Goal: Transaction & Acquisition: Purchase product/service

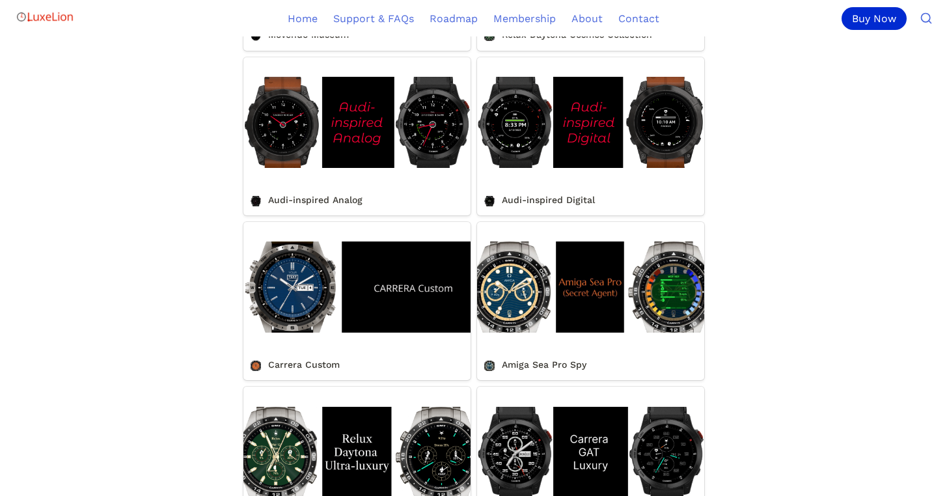
scroll to position [1044, 0]
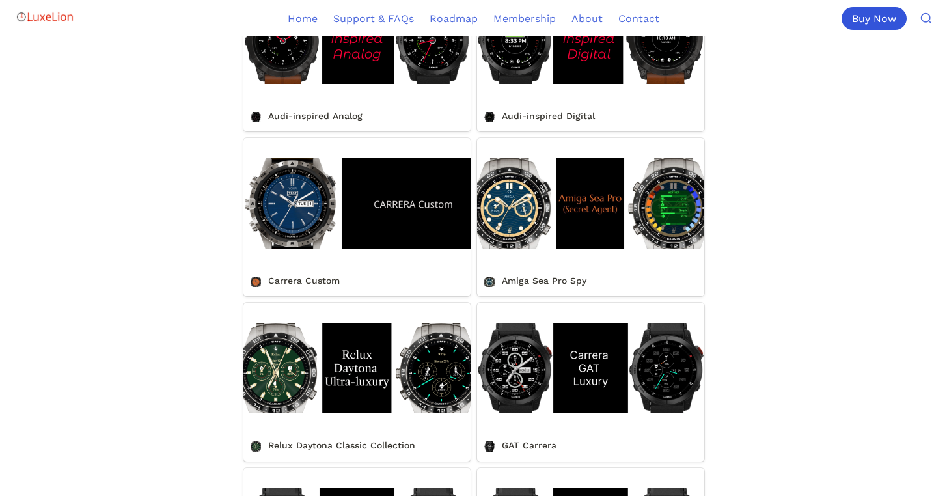
click at [863, 20] on div "Buy Now" at bounding box center [874, 18] width 65 height 23
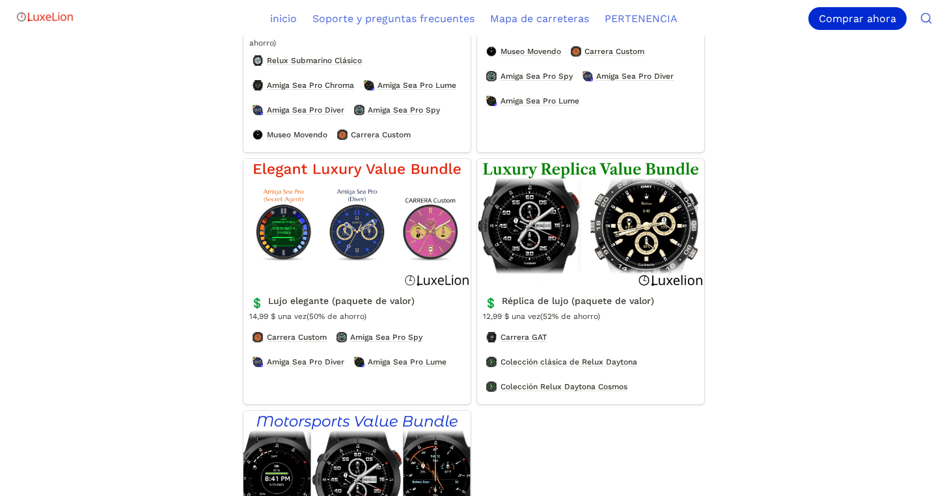
scroll to position [669, 0]
click at [519, 348] on link "Réplica de lujo (paquete de valor)" at bounding box center [590, 280] width 227 height 245
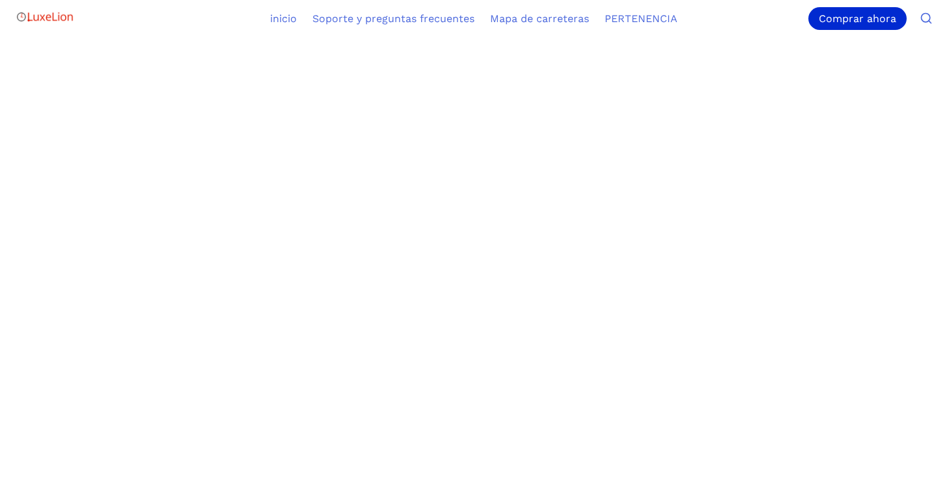
scroll to position [1054, 0]
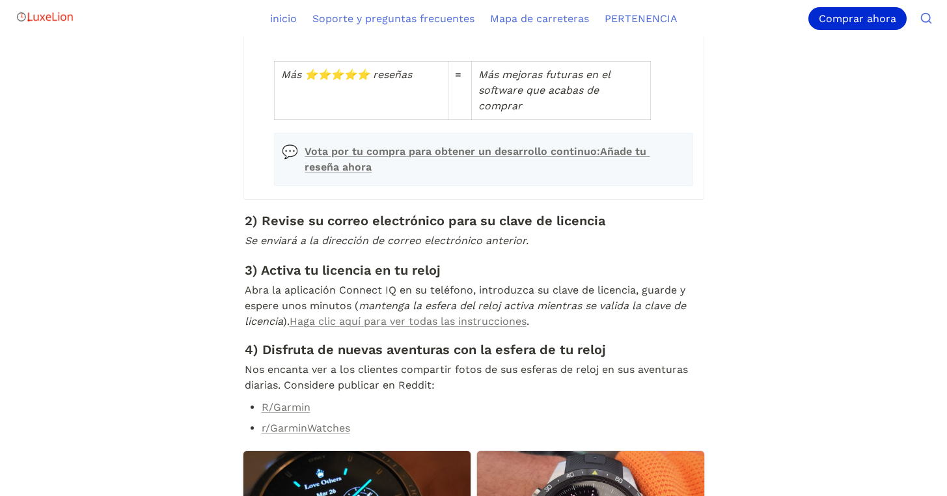
scroll to position [406, 0]
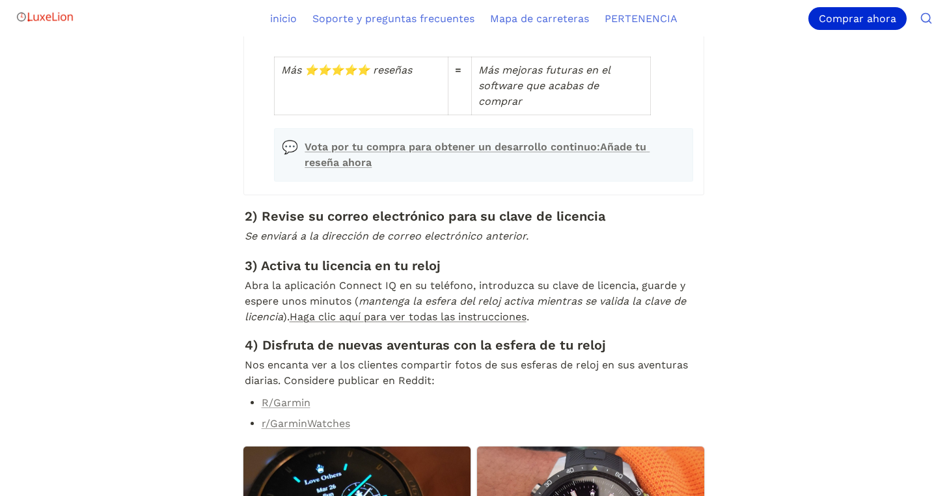
click at [367, 323] on link "Haga clic aquí para ver todas las instrucciones" at bounding box center [408, 317] width 237 height 12
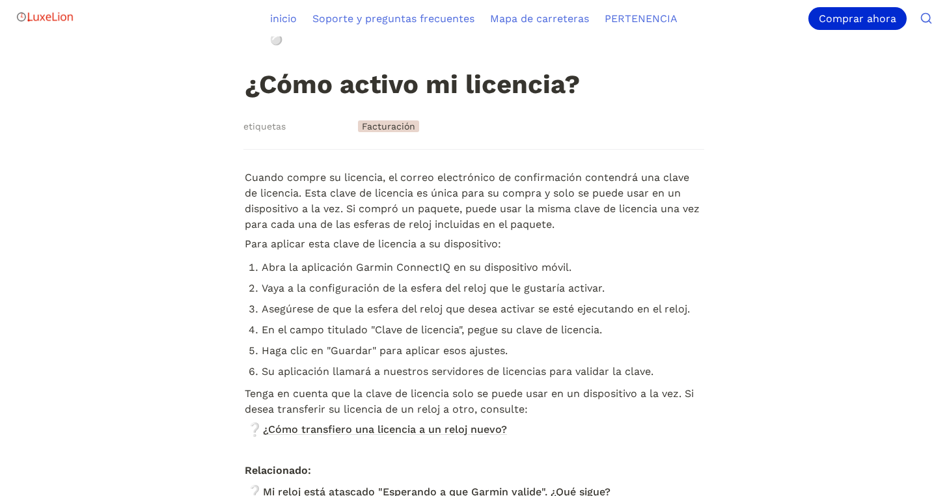
scroll to position [115, 0]
